Goal: Transaction & Acquisition: Purchase product/service

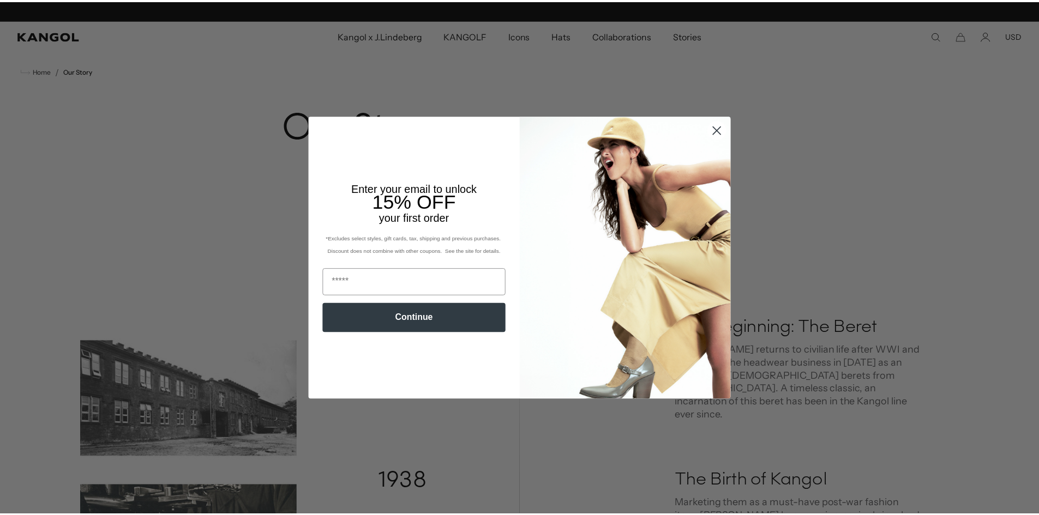
scroll to position [0, 225]
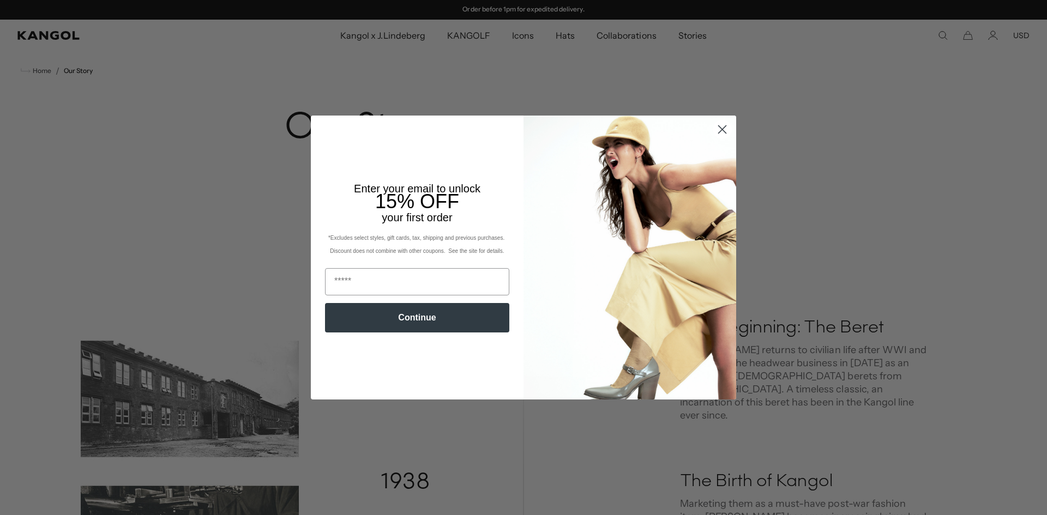
click at [721, 133] on circle "Close dialog" at bounding box center [722, 130] width 18 height 18
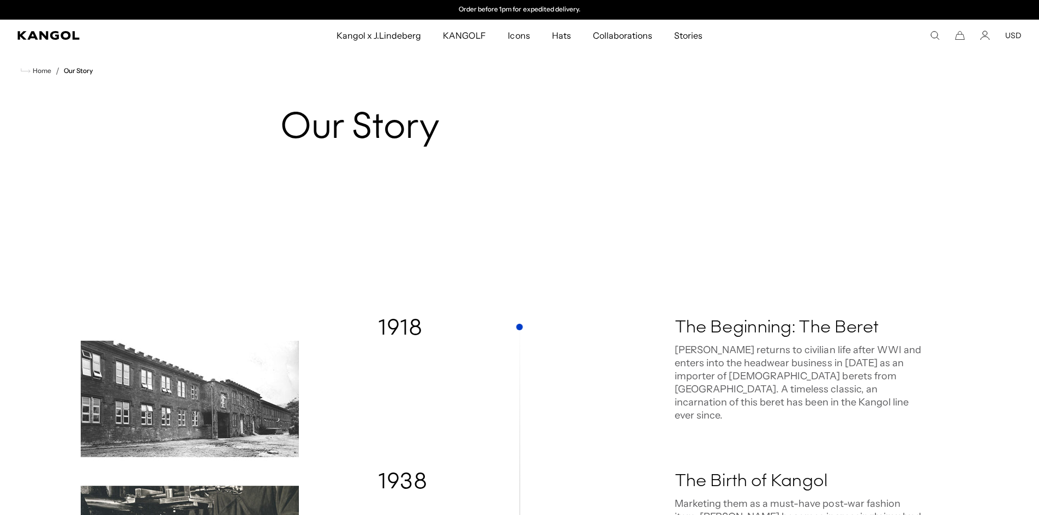
click at [47, 44] on comp-header "Kangol x J.Lindeberg Kangol x J.Lindeberg Men's Shop All Headwear Tops Outerwea…" at bounding box center [519, 36] width 1039 height 32
click at [48, 39] on icon "Kangol" at bounding box center [48, 35] width 62 height 9
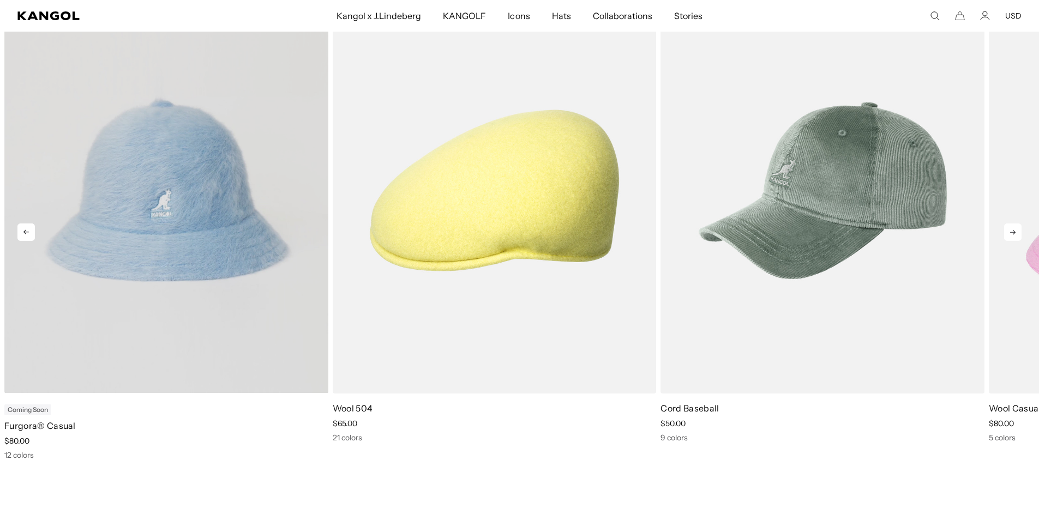
scroll to position [0, 225]
click at [173, 217] on video "Furgora® Casual" at bounding box center [166, 190] width 324 height 406
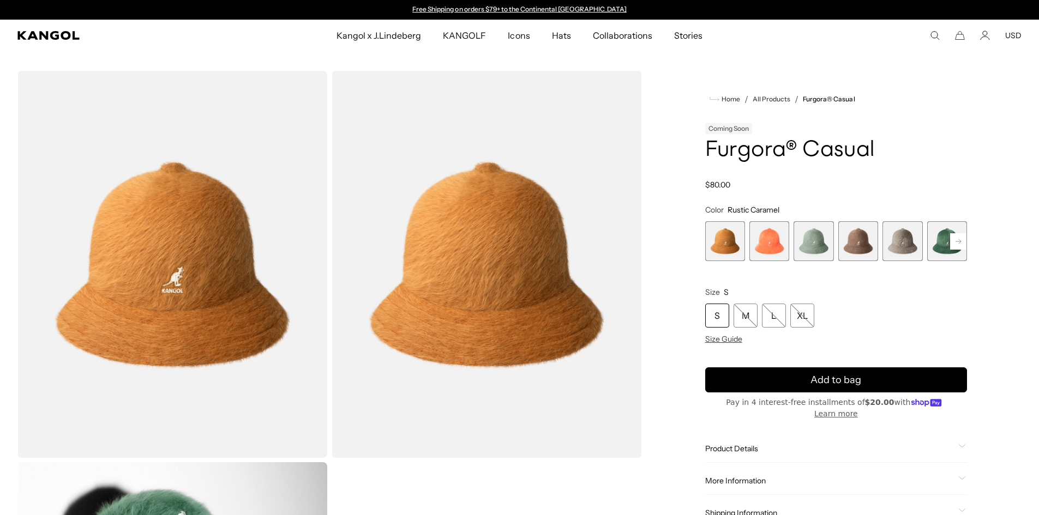
click at [962, 239] on rect at bounding box center [958, 241] width 16 height 16
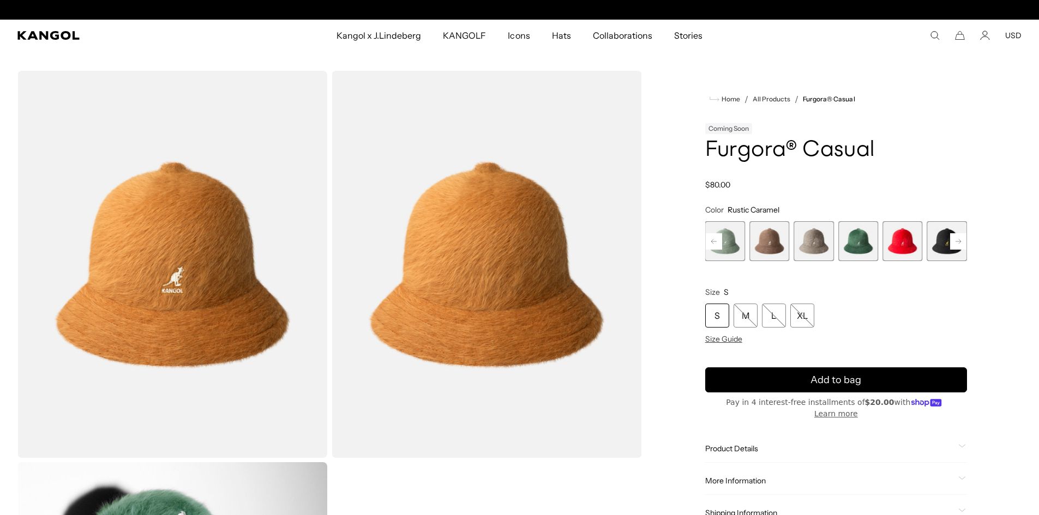
click at [962, 239] on rect at bounding box center [958, 241] width 16 height 16
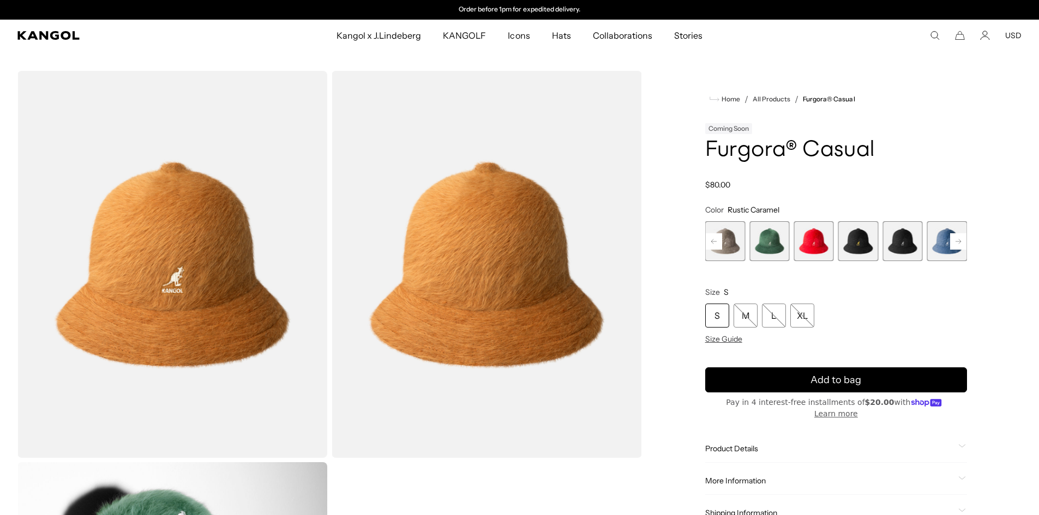
click at [962, 239] on rect at bounding box center [958, 241] width 16 height 16
click at [848, 237] on span "10 of 12" at bounding box center [858, 241] width 40 height 40
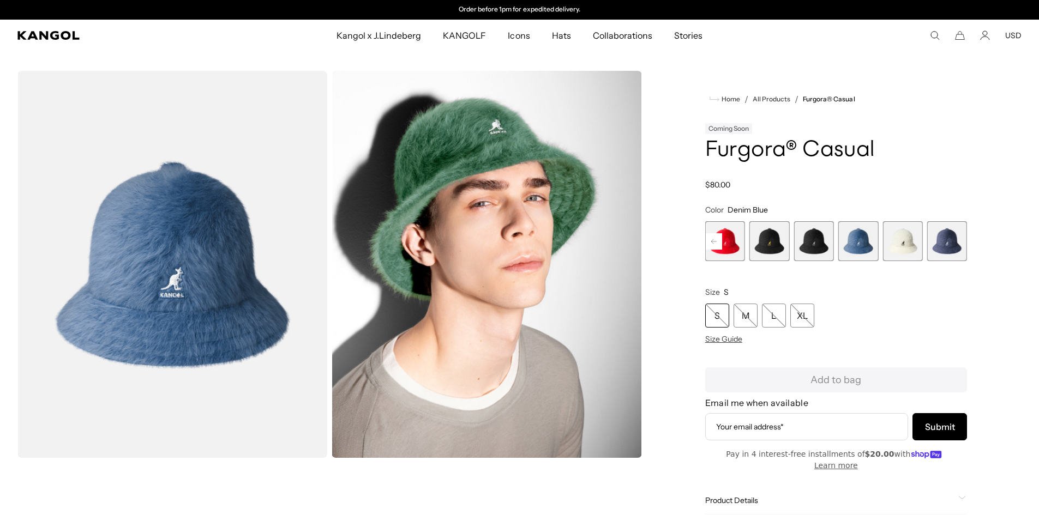
click at [941, 248] on span "12 of 12" at bounding box center [947, 241] width 40 height 40
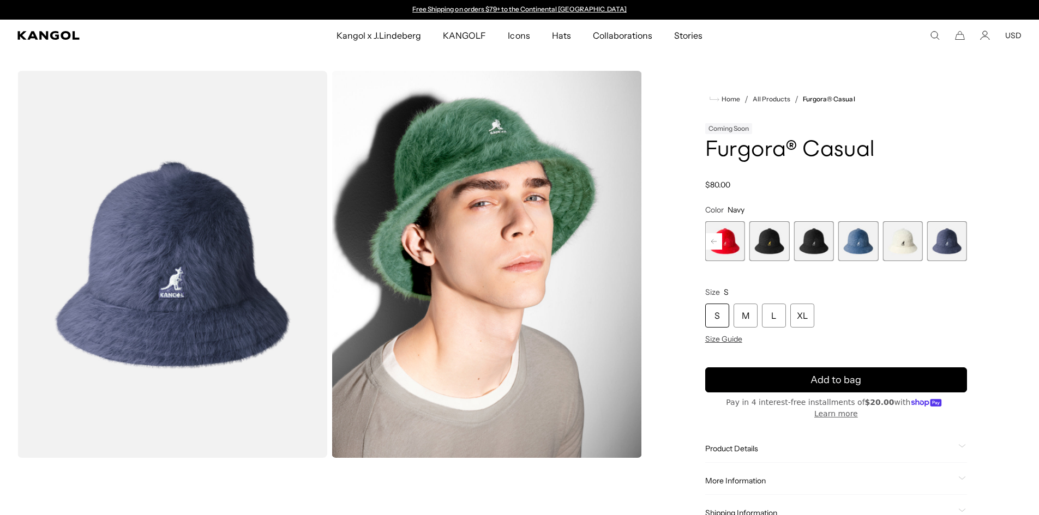
click at [871, 248] on span "10 of 12" at bounding box center [858, 241] width 40 height 40
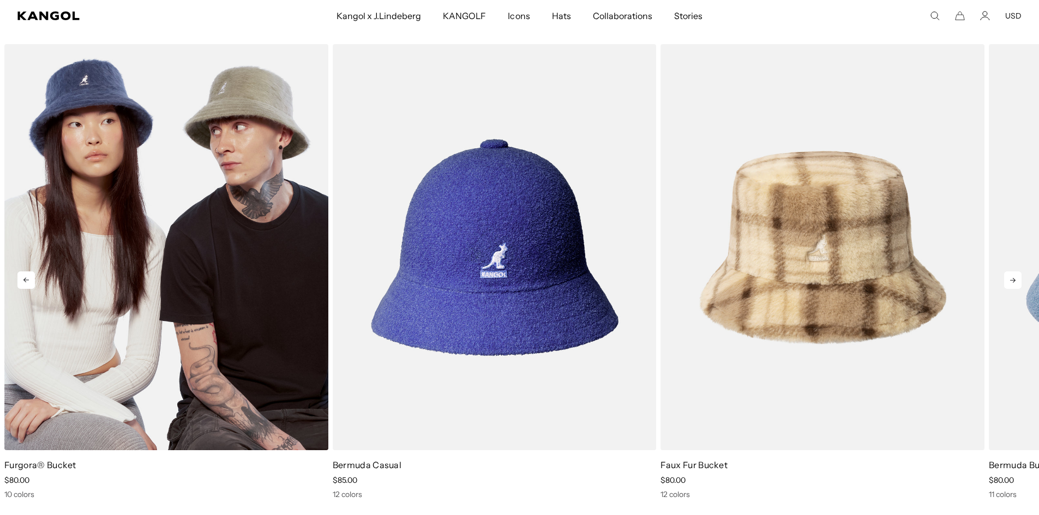
click at [214, 287] on img "1 of 5" at bounding box center [166, 247] width 324 height 406
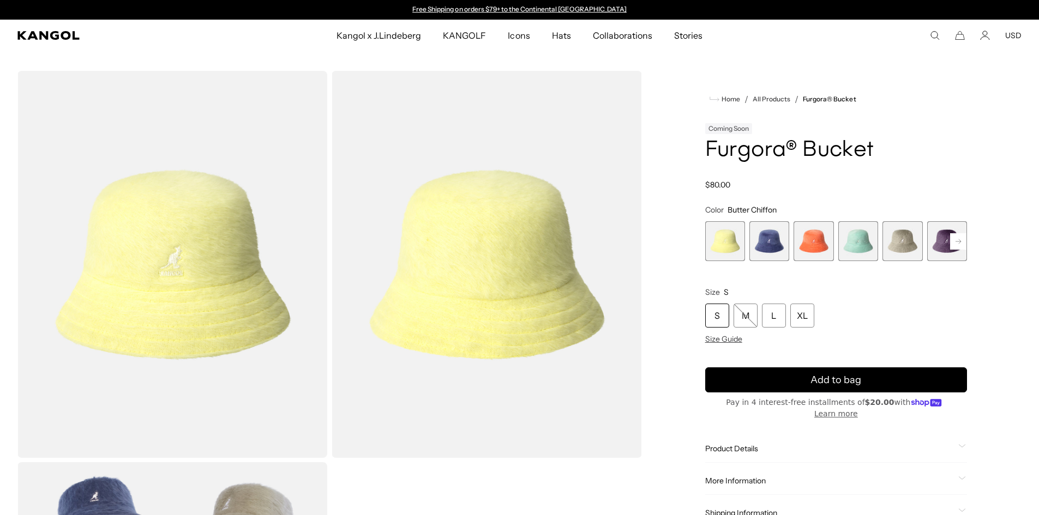
click at [767, 229] on span "2 of 10" at bounding box center [769, 241] width 40 height 40
